Goal: Task Accomplishment & Management: Manage account settings

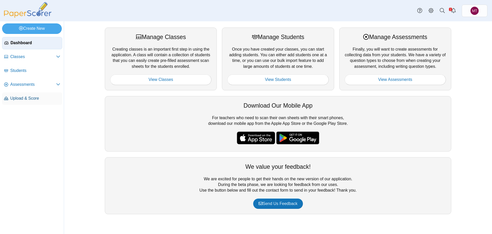
click at [22, 100] on span "Upload & Score" at bounding box center [35, 98] width 50 height 6
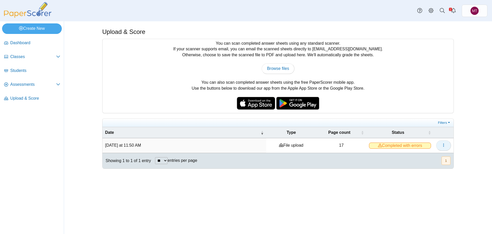
click at [442, 145] on icon "button" at bounding box center [444, 145] width 4 height 4
click at [420, 157] on link "View scanned pages" at bounding box center [421, 157] width 62 height 8
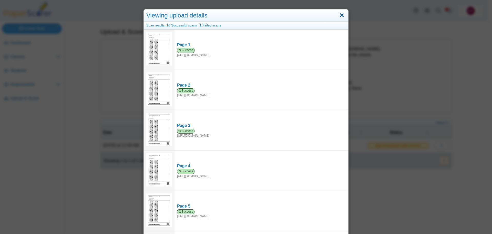
click at [342, 14] on link "Close" at bounding box center [342, 15] width 8 height 9
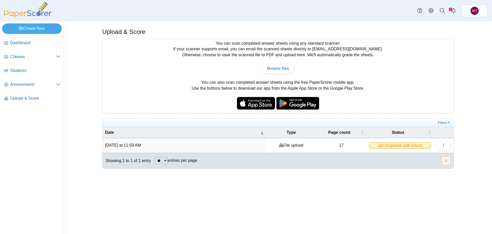
click at [446, 160] on button "1" at bounding box center [446, 160] width 9 height 8
click at [278, 67] on span "Browse files" at bounding box center [278, 68] width 22 height 4
type input "**********"
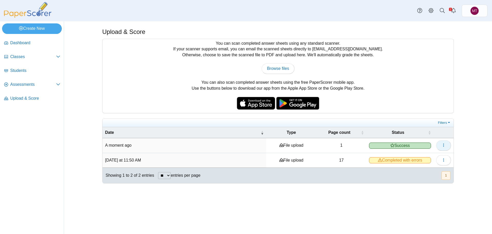
click at [443, 146] on icon "button" at bounding box center [444, 145] width 4 height 4
click at [417, 157] on link "View scanned pages" at bounding box center [421, 157] width 62 height 8
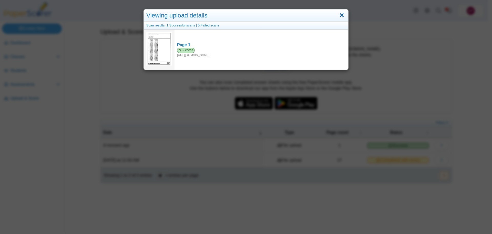
click at [343, 15] on link "Close" at bounding box center [342, 15] width 8 height 9
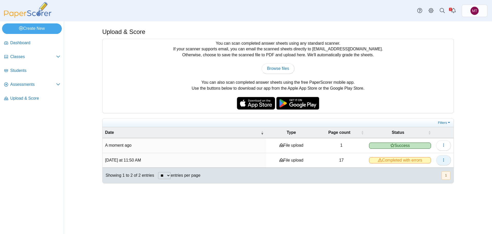
click at [443, 160] on icon "button" at bounding box center [444, 160] width 4 height 4
click at [424, 172] on link "View scanned pages" at bounding box center [421, 171] width 62 height 8
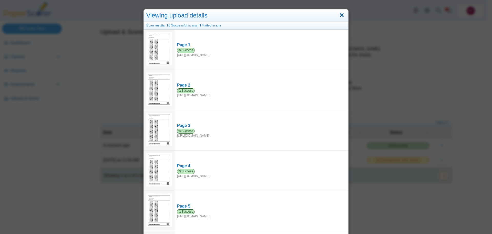
click at [341, 15] on link "Close" at bounding box center [342, 15] width 8 height 9
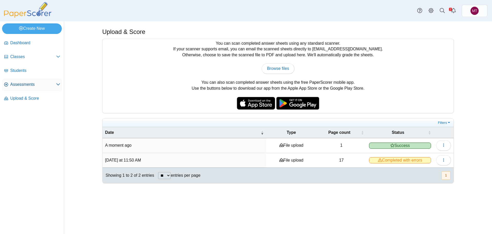
click at [20, 82] on span "Assessments" at bounding box center [33, 85] width 46 height 6
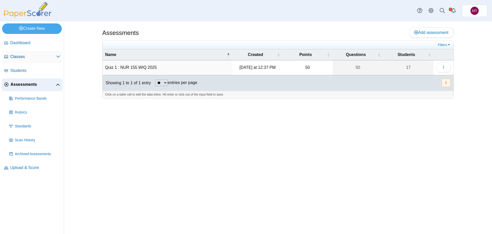
click at [28, 58] on span "Classes" at bounding box center [33, 57] width 46 height 6
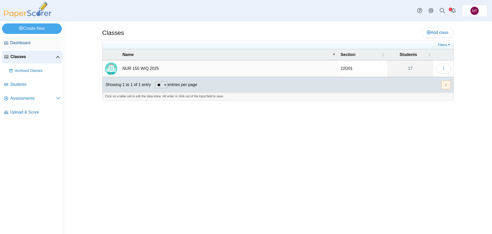
click at [24, 42] on span "Dashboard" at bounding box center [35, 43] width 50 height 6
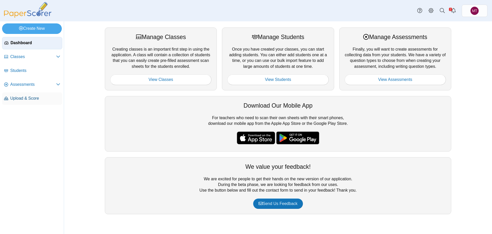
click at [39, 98] on span "Upload & Score" at bounding box center [35, 98] width 50 height 6
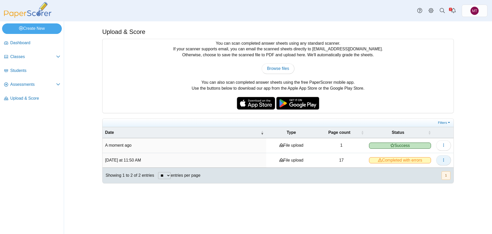
click at [444, 162] on span "button" at bounding box center [444, 160] width 4 height 4
click at [443, 159] on icon "button" at bounding box center [444, 160] width 4 height 4
click at [446, 146] on button "button" at bounding box center [443, 145] width 15 height 10
click at [423, 156] on link "View scanned pages" at bounding box center [421, 157] width 62 height 8
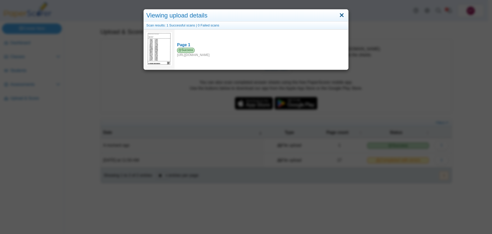
click at [340, 15] on link "Close" at bounding box center [342, 15] width 8 height 9
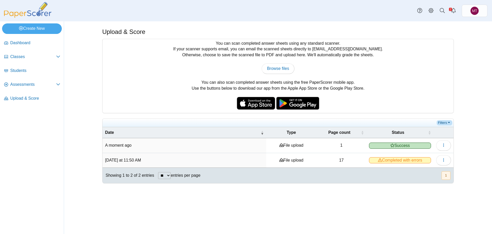
click at [443, 123] on link "Filters" at bounding box center [445, 122] width 16 height 5
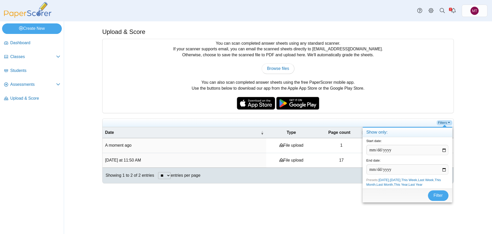
click at [443, 123] on link "Filters" at bounding box center [445, 122] width 16 height 5
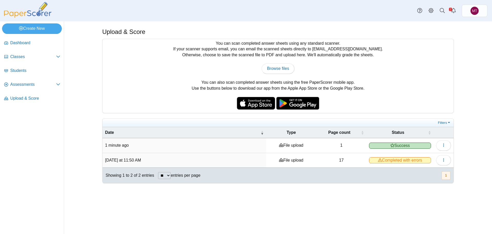
click at [446, 175] on button "1" at bounding box center [446, 175] width 9 height 8
click at [446, 161] on button "button" at bounding box center [443, 160] width 15 height 10
click at [252, 206] on div "Upload & Score You can scan completed answer sheets using any standard scanner.…" at bounding box center [278, 127] width 385 height 212
click at [36, 83] on span "Assessments" at bounding box center [33, 85] width 46 height 6
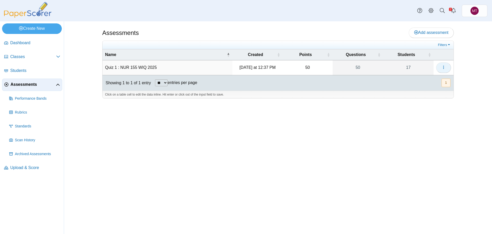
click at [446, 67] on icon "button" at bounding box center [444, 67] width 4 height 4
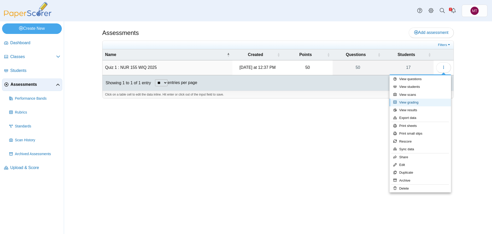
click at [419, 101] on link "View grading" at bounding box center [421, 102] width 62 height 8
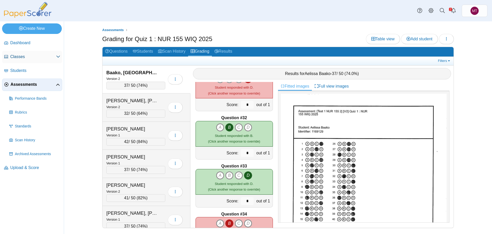
click at [16, 55] on span "Classes" at bounding box center [33, 57] width 46 height 6
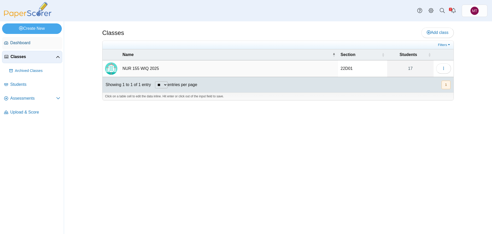
click at [24, 40] on span "Dashboard" at bounding box center [35, 43] width 50 height 6
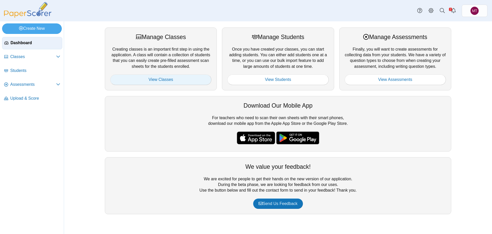
click at [173, 78] on link "View Classes" at bounding box center [160, 79] width 101 height 10
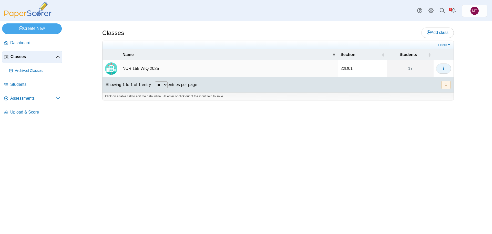
click at [445, 69] on icon "button" at bounding box center [444, 68] width 4 height 4
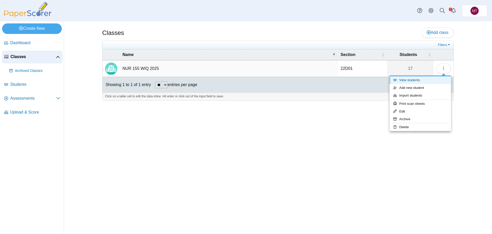
click at [418, 81] on link "View students" at bounding box center [421, 80] width 62 height 8
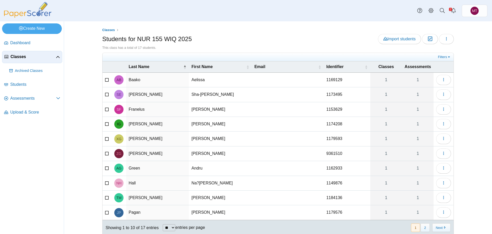
scroll to position [14, 0]
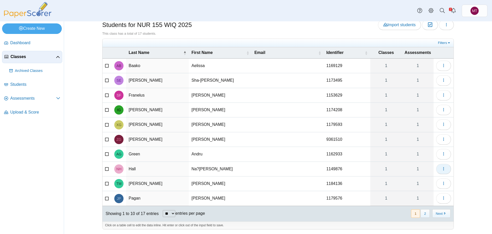
click at [443, 169] on icon "button" at bounding box center [444, 168] width 4 height 4
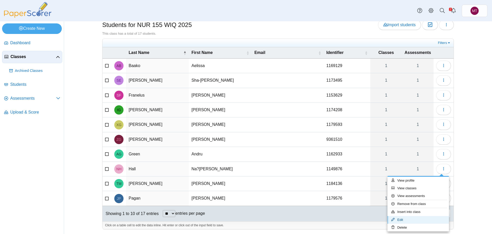
click at [417, 221] on link "Edit" at bounding box center [419, 220] width 62 height 8
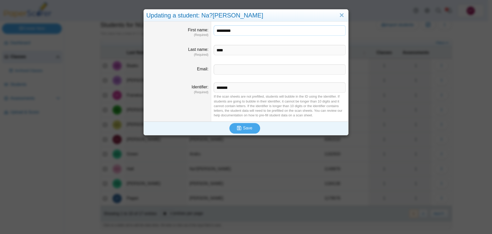
click at [223, 30] on input "*********" at bounding box center [280, 30] width 132 height 10
click at [222, 31] on input "*********" at bounding box center [280, 30] width 132 height 10
type input "*********"
click at [246, 129] on span "Save" at bounding box center [247, 128] width 9 height 4
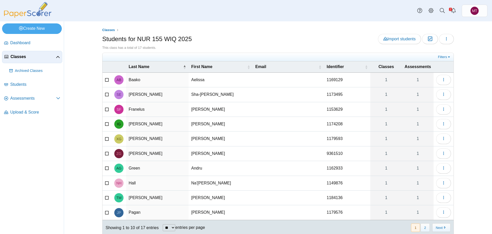
scroll to position [14, 0]
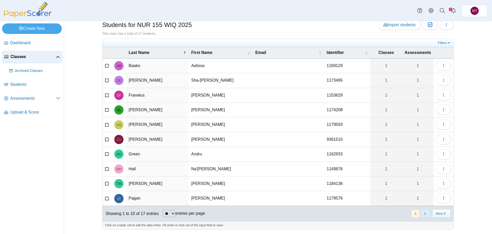
click at [426, 215] on button "2" at bounding box center [425, 213] width 9 height 8
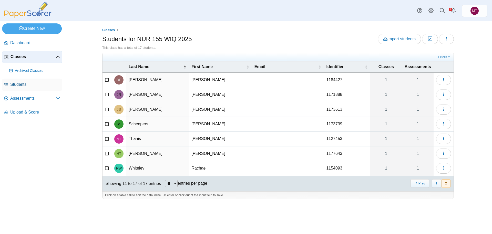
click at [25, 84] on span "Students" at bounding box center [35, 85] width 50 height 6
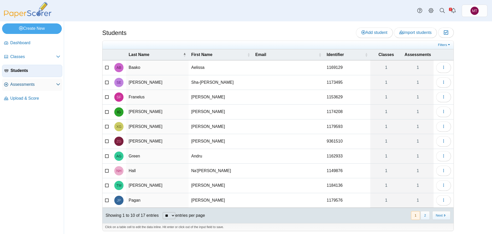
click at [20, 84] on span "Assessments" at bounding box center [33, 85] width 46 height 6
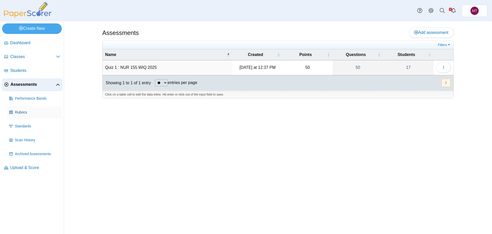
click at [24, 111] on span "Rubrics" at bounding box center [37, 112] width 45 height 5
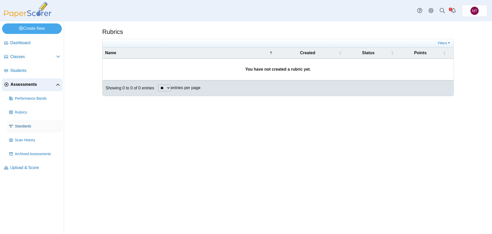
click at [24, 125] on span "Standards" at bounding box center [37, 126] width 45 height 5
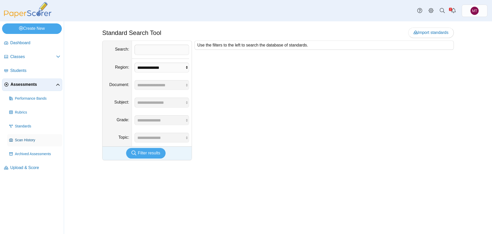
click at [29, 140] on span "Scan History" at bounding box center [37, 139] width 45 height 5
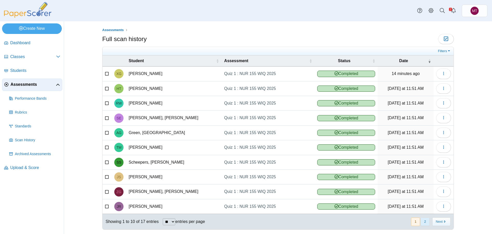
click at [425, 222] on button "2" at bounding box center [425, 221] width 9 height 8
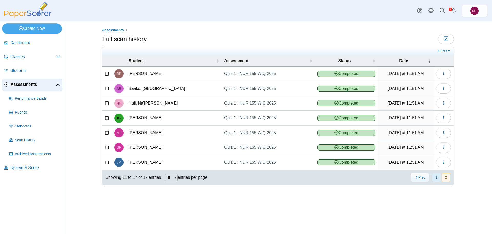
click at [437, 177] on button "1" at bounding box center [436, 177] width 9 height 8
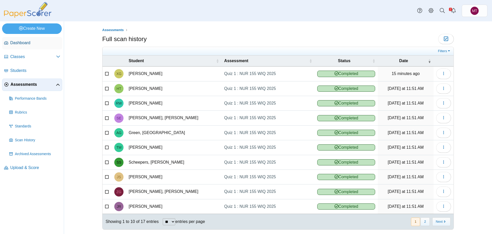
click at [23, 42] on span "Dashboard" at bounding box center [35, 43] width 50 height 6
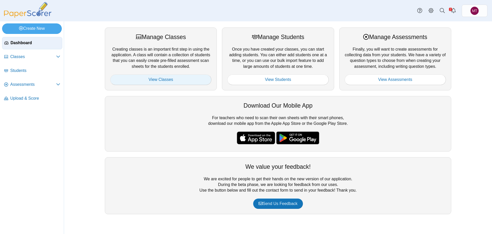
click at [168, 81] on link "View Classes" at bounding box center [160, 79] width 101 height 10
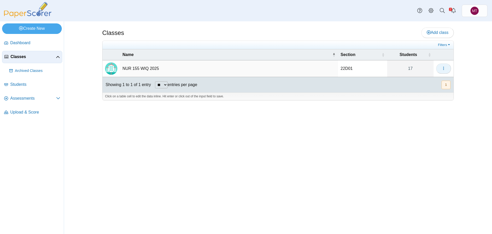
click at [448, 67] on button "button" at bounding box center [443, 68] width 15 height 10
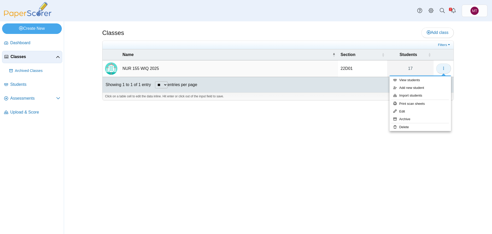
click at [448, 67] on button "button" at bounding box center [443, 68] width 15 height 10
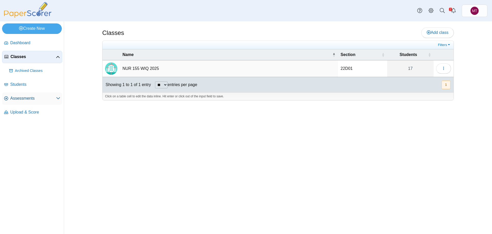
click at [23, 97] on span "Assessments" at bounding box center [33, 98] width 46 height 6
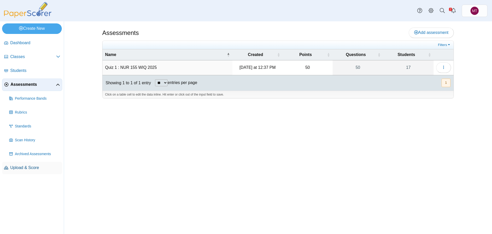
click at [32, 165] on span "Upload & Score" at bounding box center [35, 168] width 50 height 6
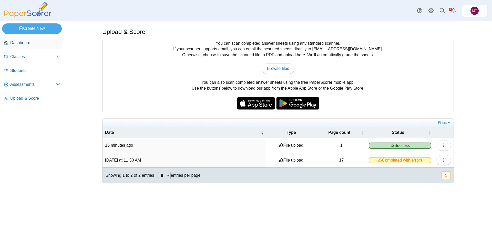
click at [23, 42] on span "Dashboard" at bounding box center [35, 43] width 50 height 6
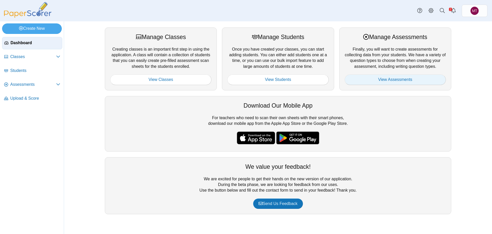
click at [401, 81] on link "View Assessments" at bounding box center [395, 79] width 101 height 10
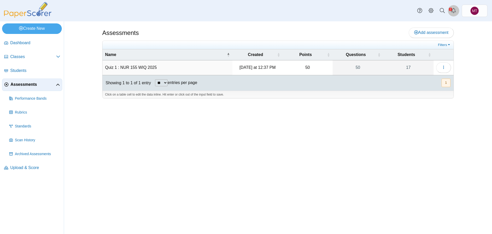
click at [453, 8] on icon "Alerts" at bounding box center [453, 10] width 5 height 5
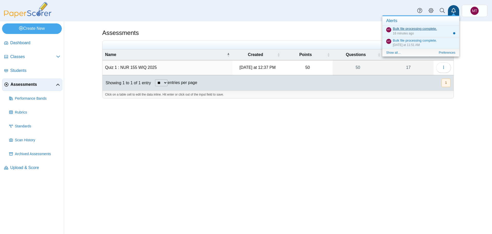
click at [416, 28] on link "Bulk file processing complete." at bounding box center [415, 29] width 44 height 4
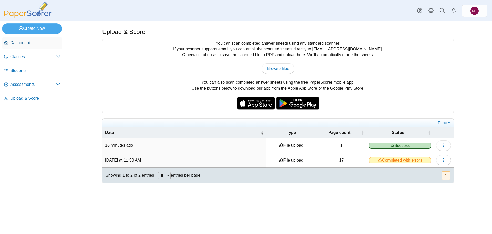
click at [26, 44] on span "Dashboard" at bounding box center [35, 43] width 50 height 6
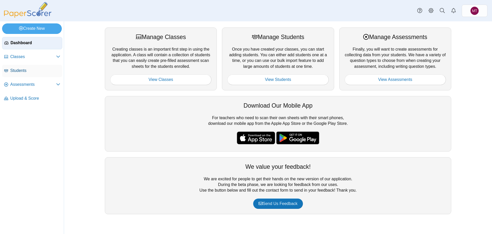
click at [26, 69] on span "Students" at bounding box center [35, 71] width 50 height 6
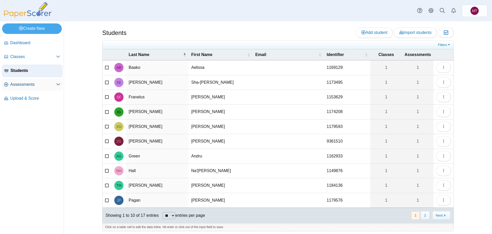
click at [21, 84] on span "Assessments" at bounding box center [33, 85] width 46 height 6
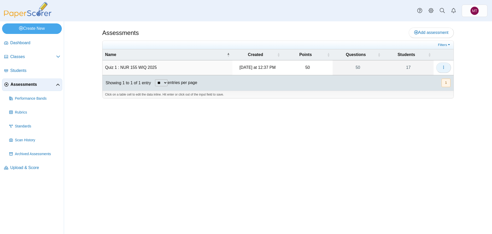
click at [444, 65] on span "button" at bounding box center [444, 67] width 4 height 4
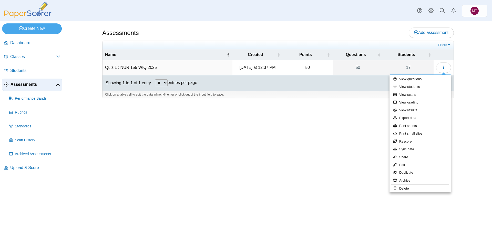
click at [347, 153] on div "Assessments Add assessment 50" at bounding box center [278, 127] width 385 height 212
